Goal: Information Seeking & Learning: Learn about a topic

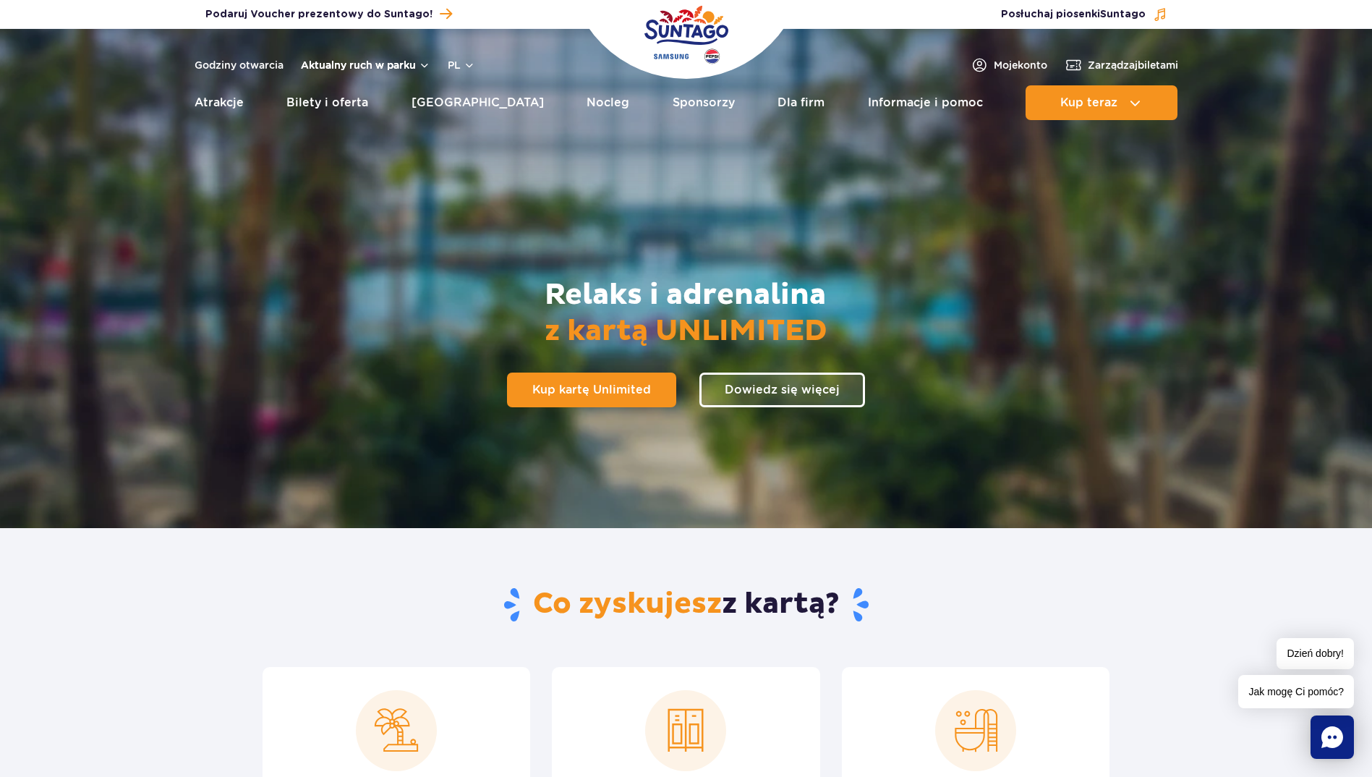
click at [405, 62] on button "Aktualny ruch w parku" at bounding box center [365, 65] width 129 height 12
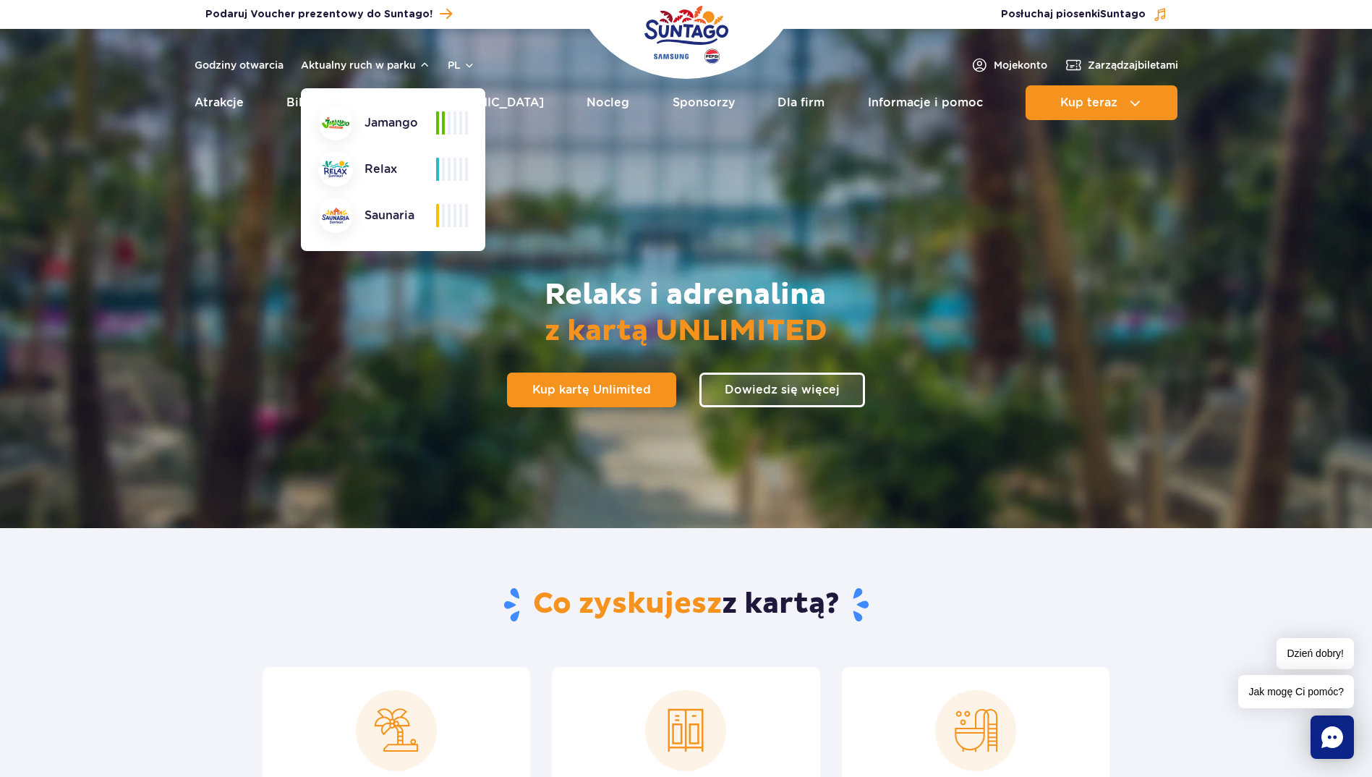
click at [587, 137] on div at bounding box center [686, 278] width 1372 height 499
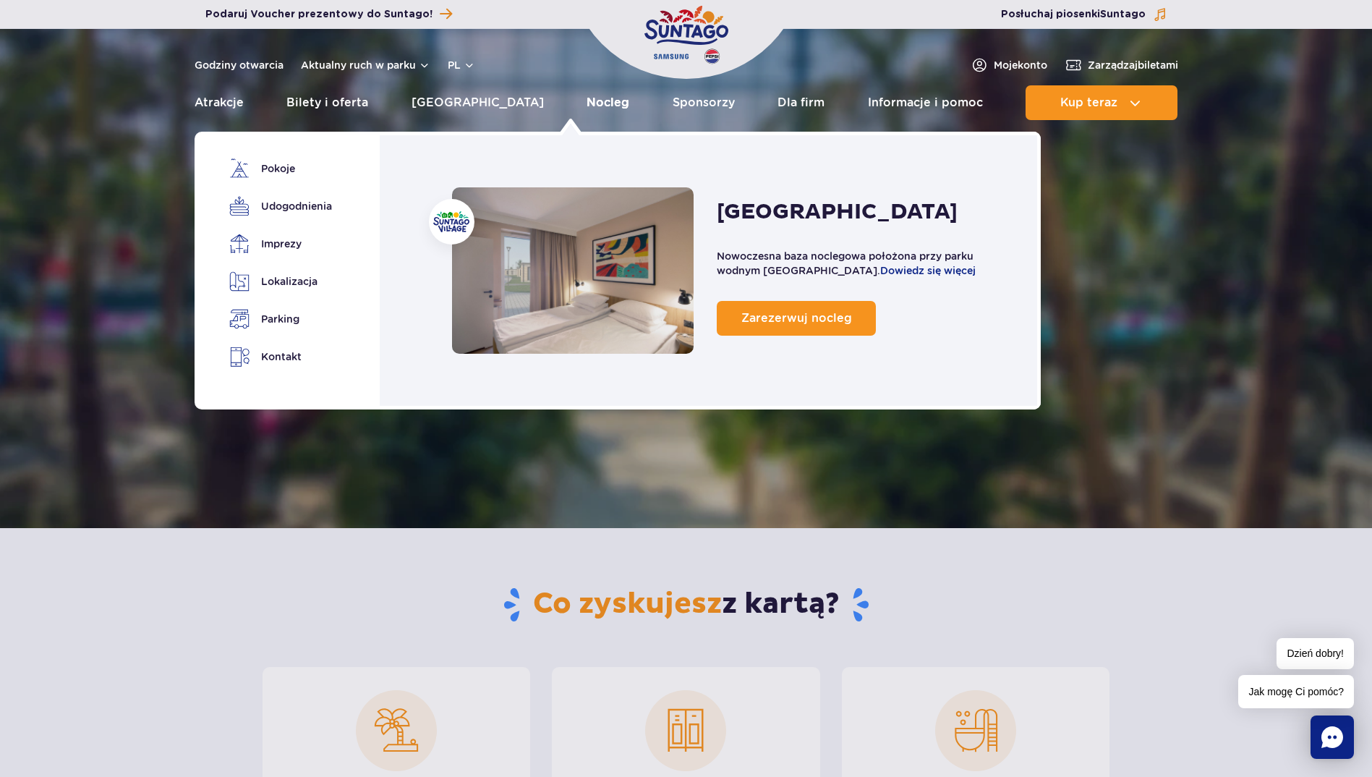
click at [586, 104] on link "Nocleg" at bounding box center [607, 102] width 43 height 35
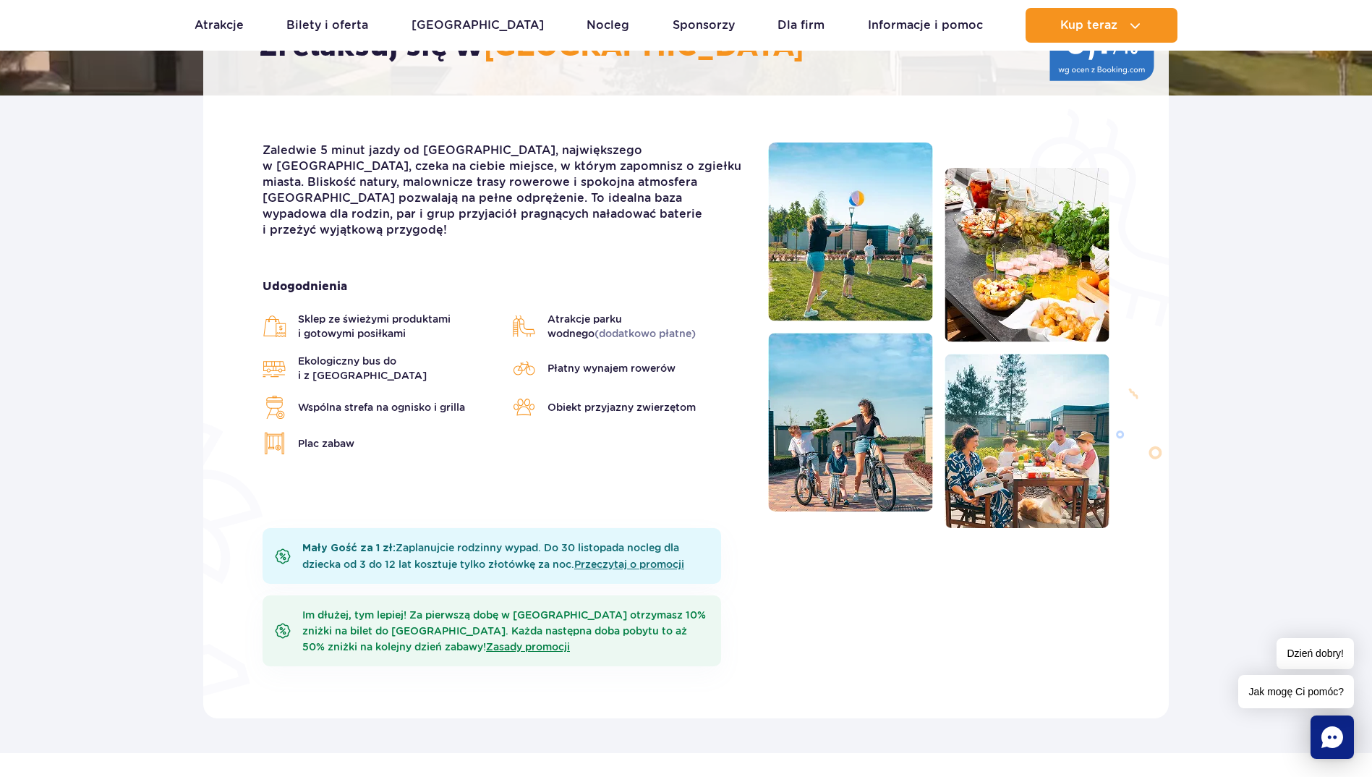
scroll to position [362, 0]
